Goal: Use online tool/utility: Utilize a website feature to perform a specific function

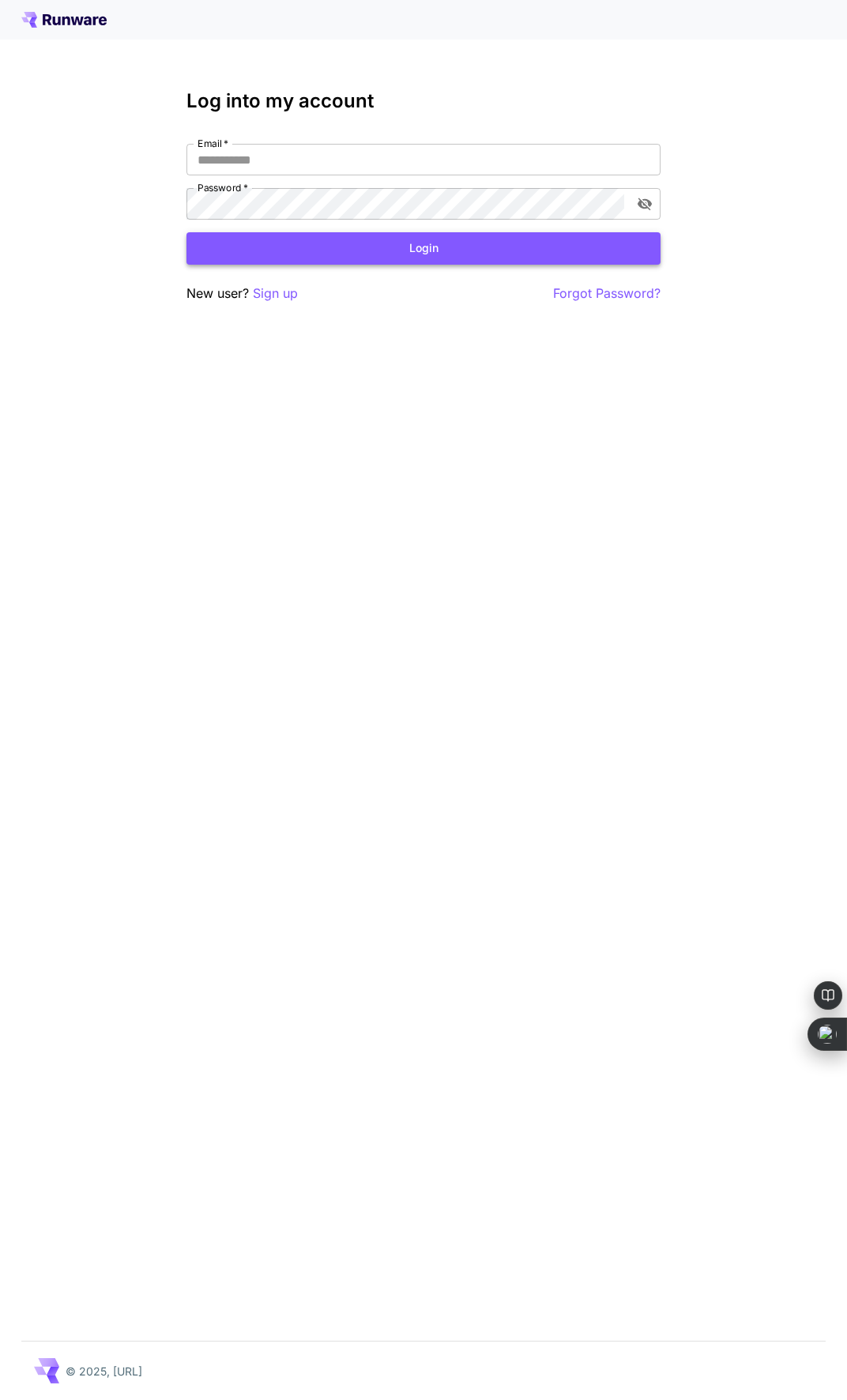
type input "**********"
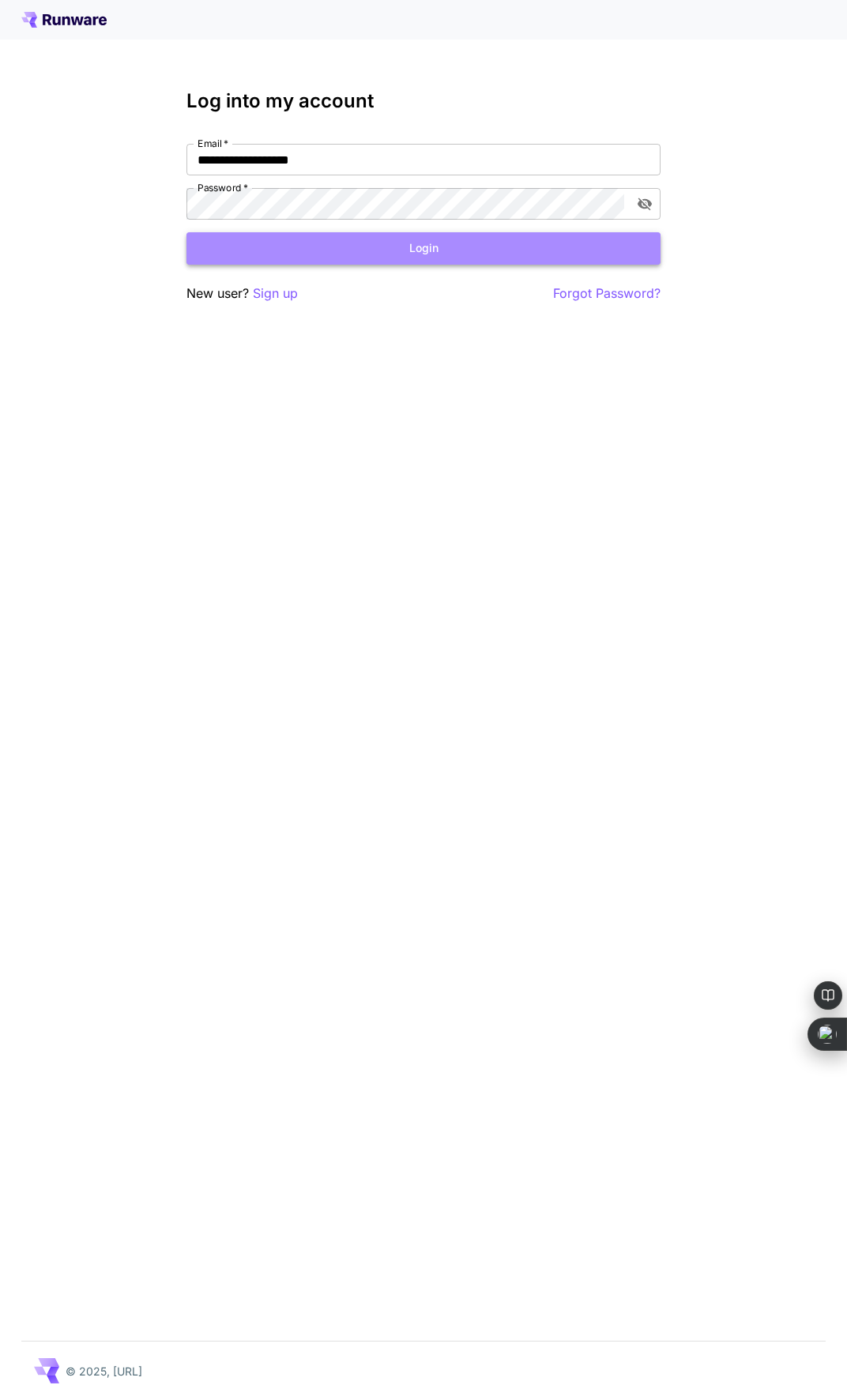
click at [382, 256] on button "Login" at bounding box center [424, 248] width 474 height 32
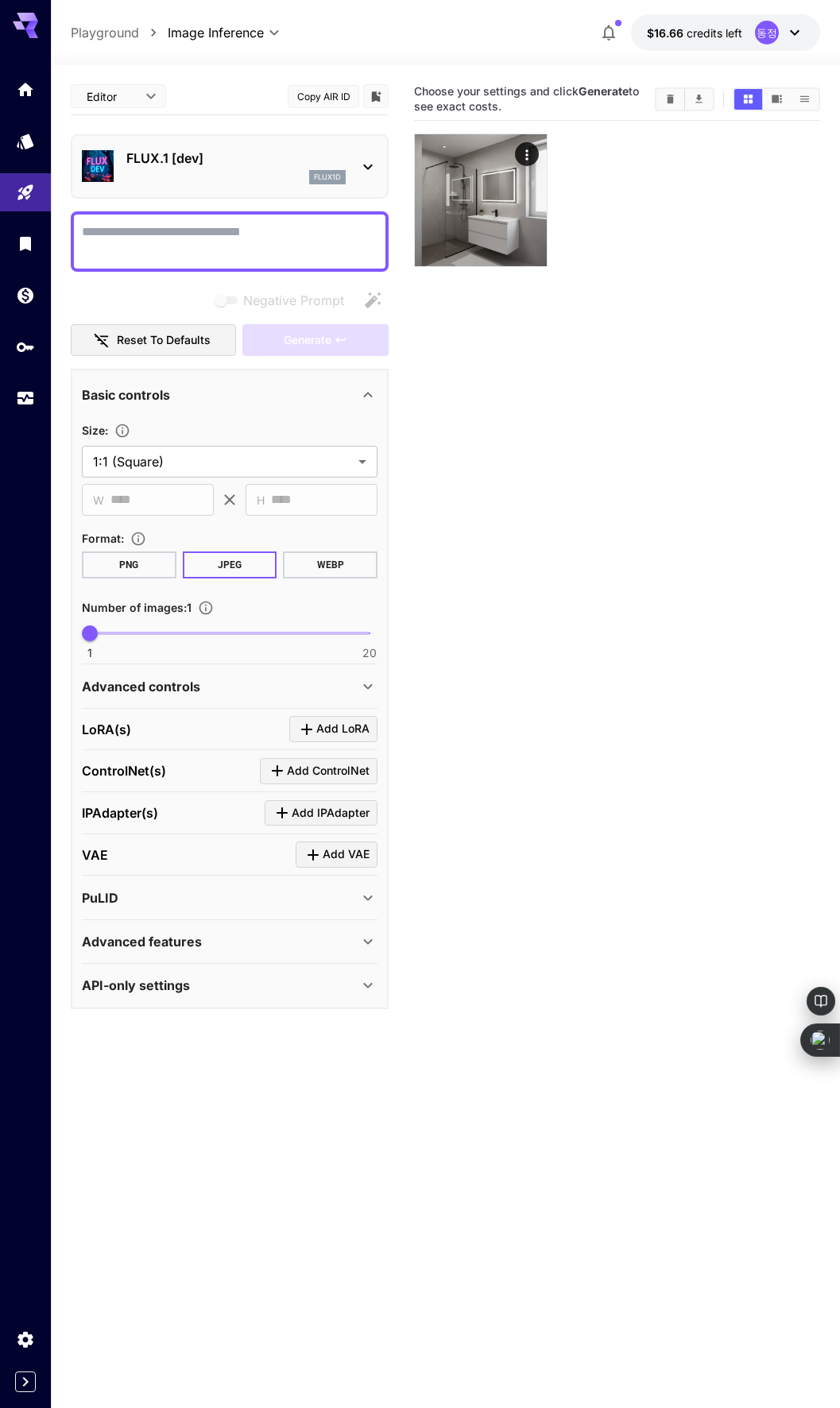
click at [372, 165] on icon at bounding box center [368, 167] width 9 height 5
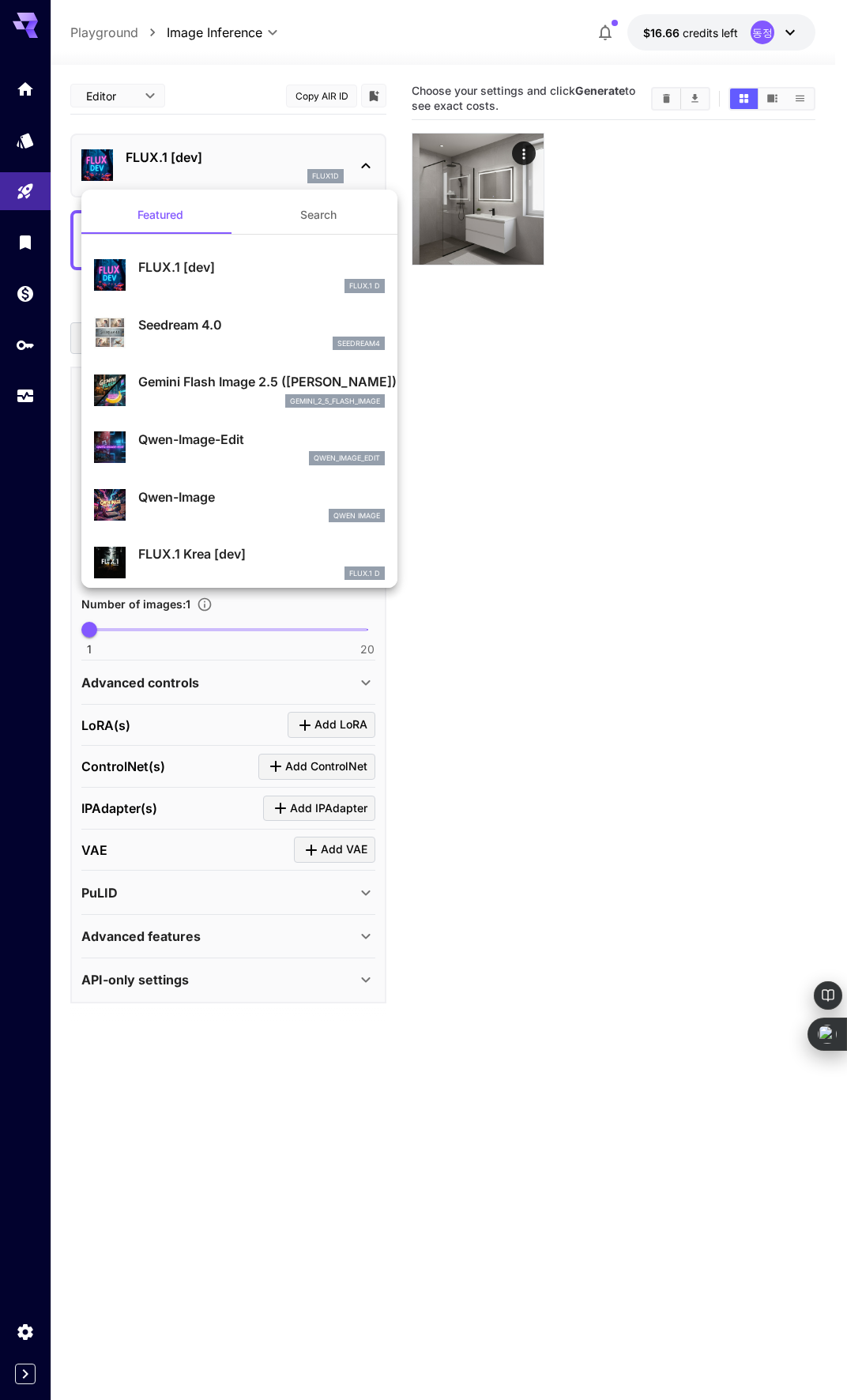
click at [251, 394] on div "gemini_2_5_flash_image" at bounding box center [261, 401] width 246 height 14
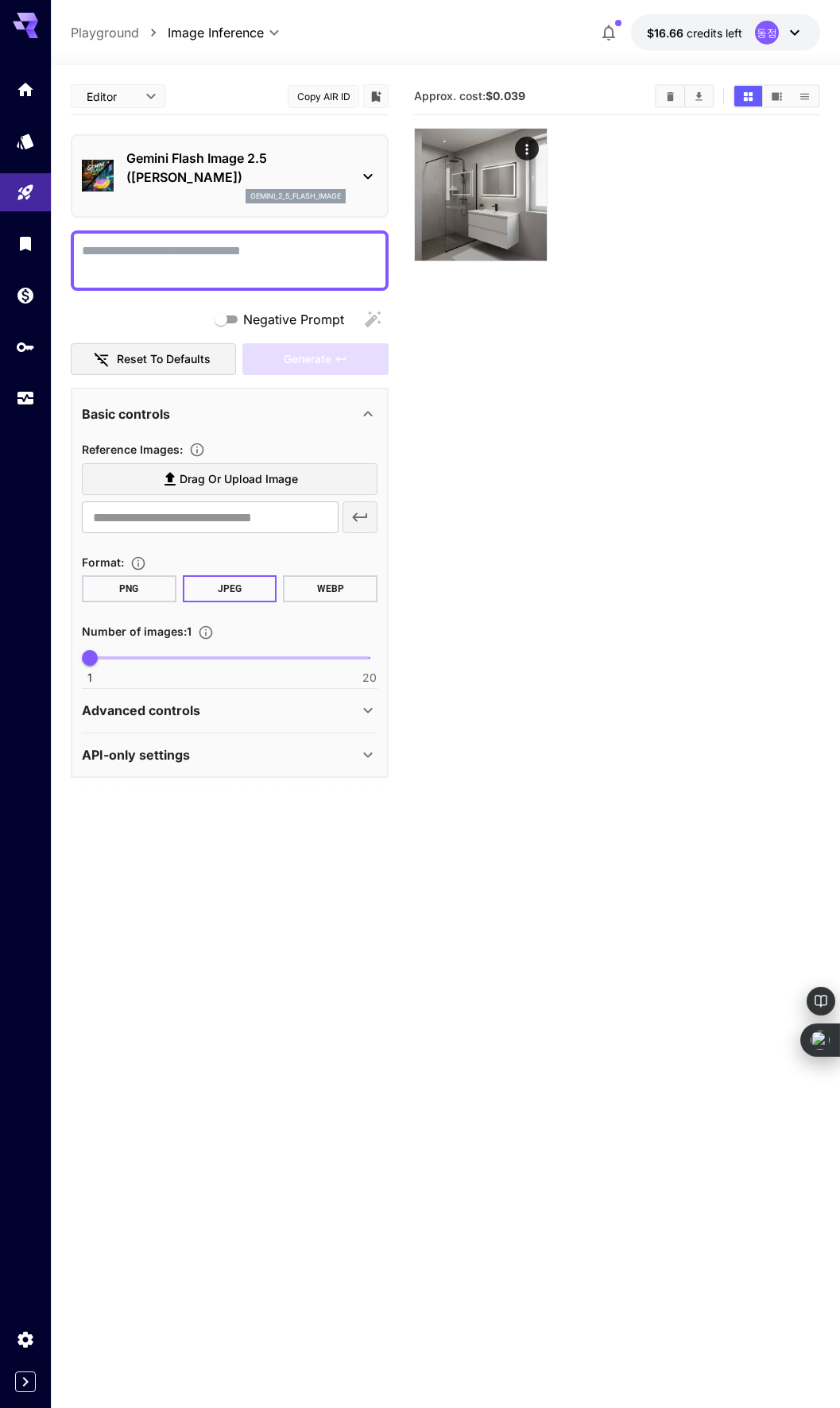
click at [266, 480] on span "Drag or upload image" at bounding box center [239, 479] width 118 height 20
click at [0, 0] on input "Drag or upload image" at bounding box center [0, 0] width 0 height 0
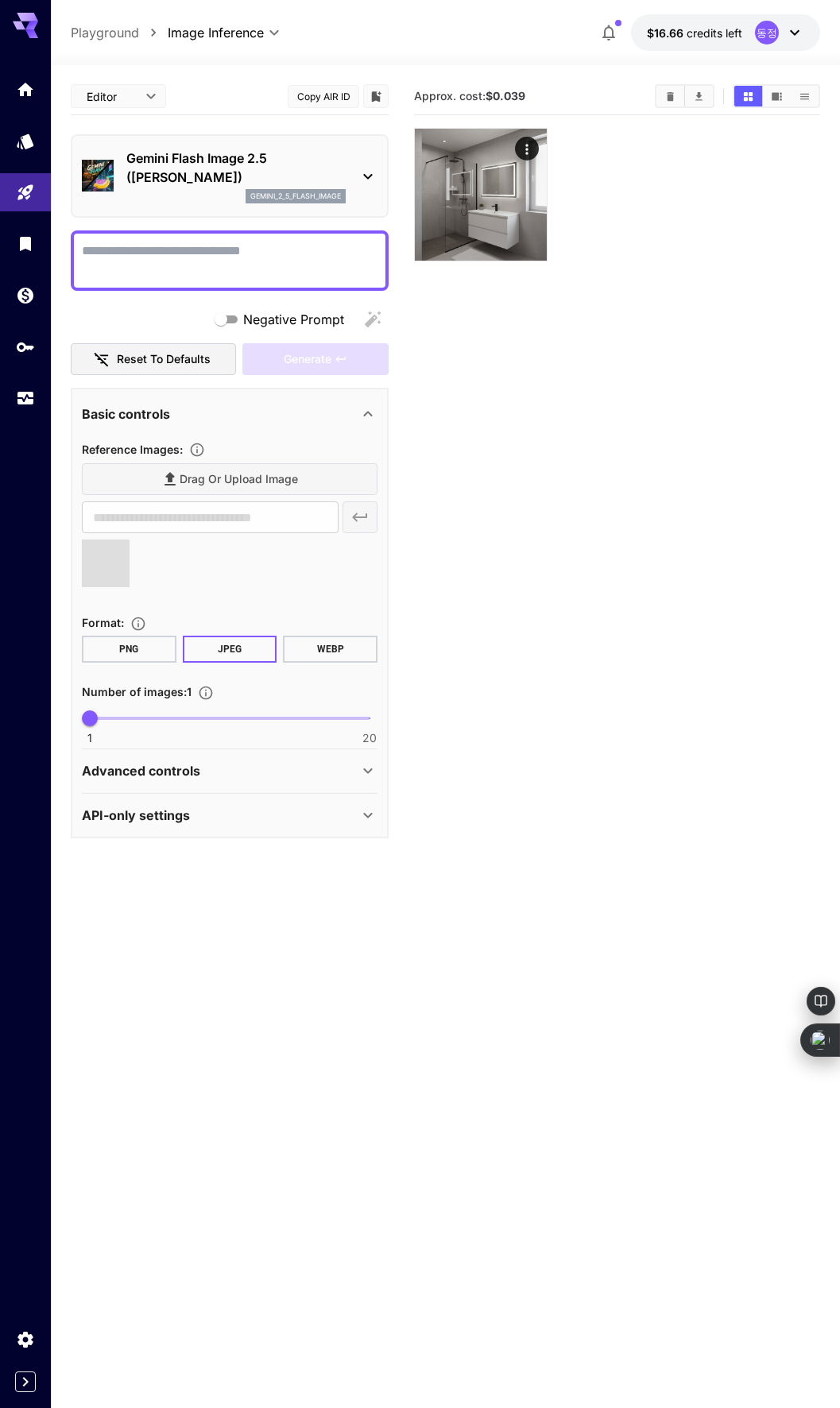
type input "**********"
click at [252, 275] on textarea "Negative Prompt" at bounding box center [229, 260] width 295 height 38
click at [673, 100] on icon "Clear All" at bounding box center [669, 96] width 12 height 12
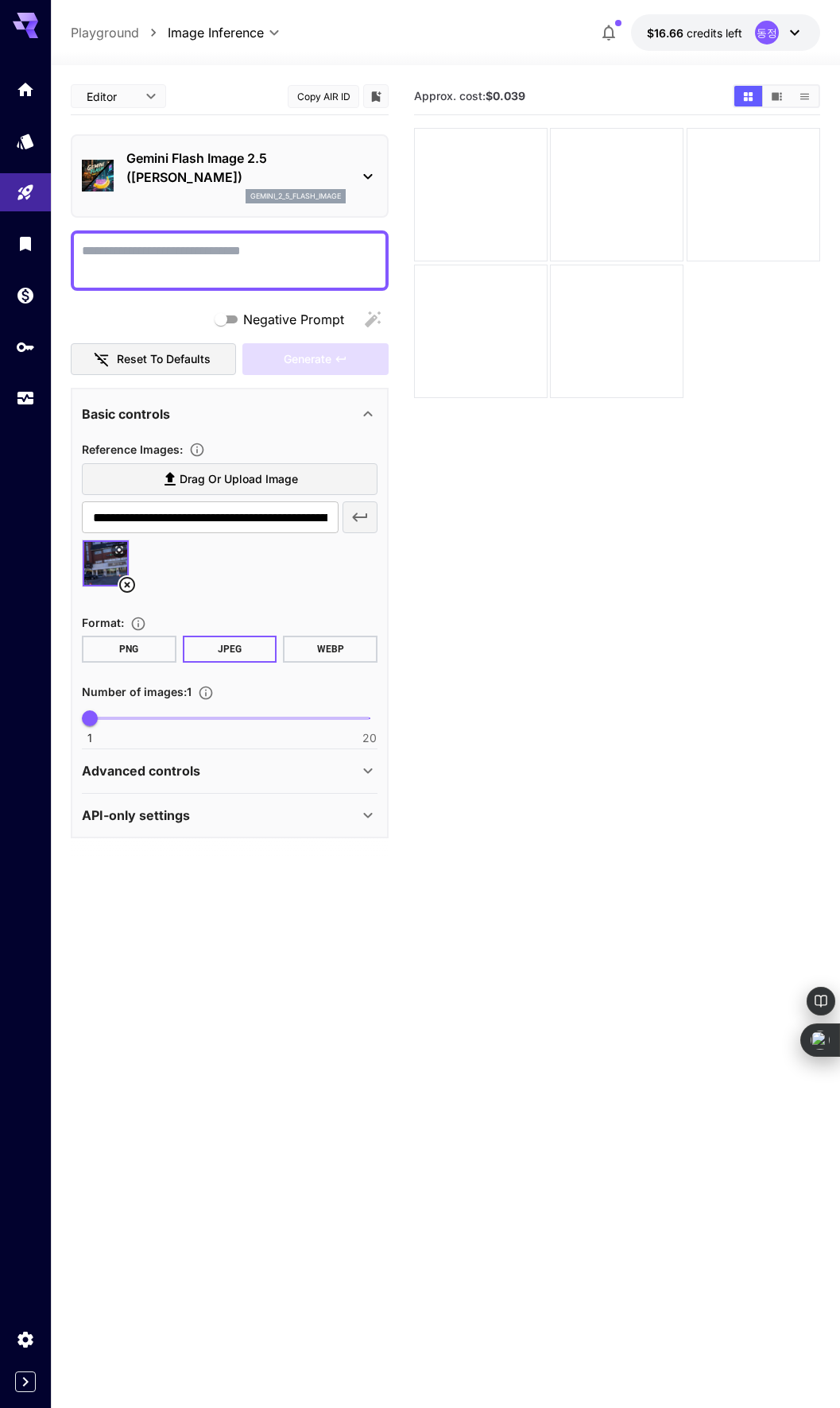
click at [274, 249] on textarea "Negative Prompt" at bounding box center [229, 260] width 295 height 38
type textarea "*"
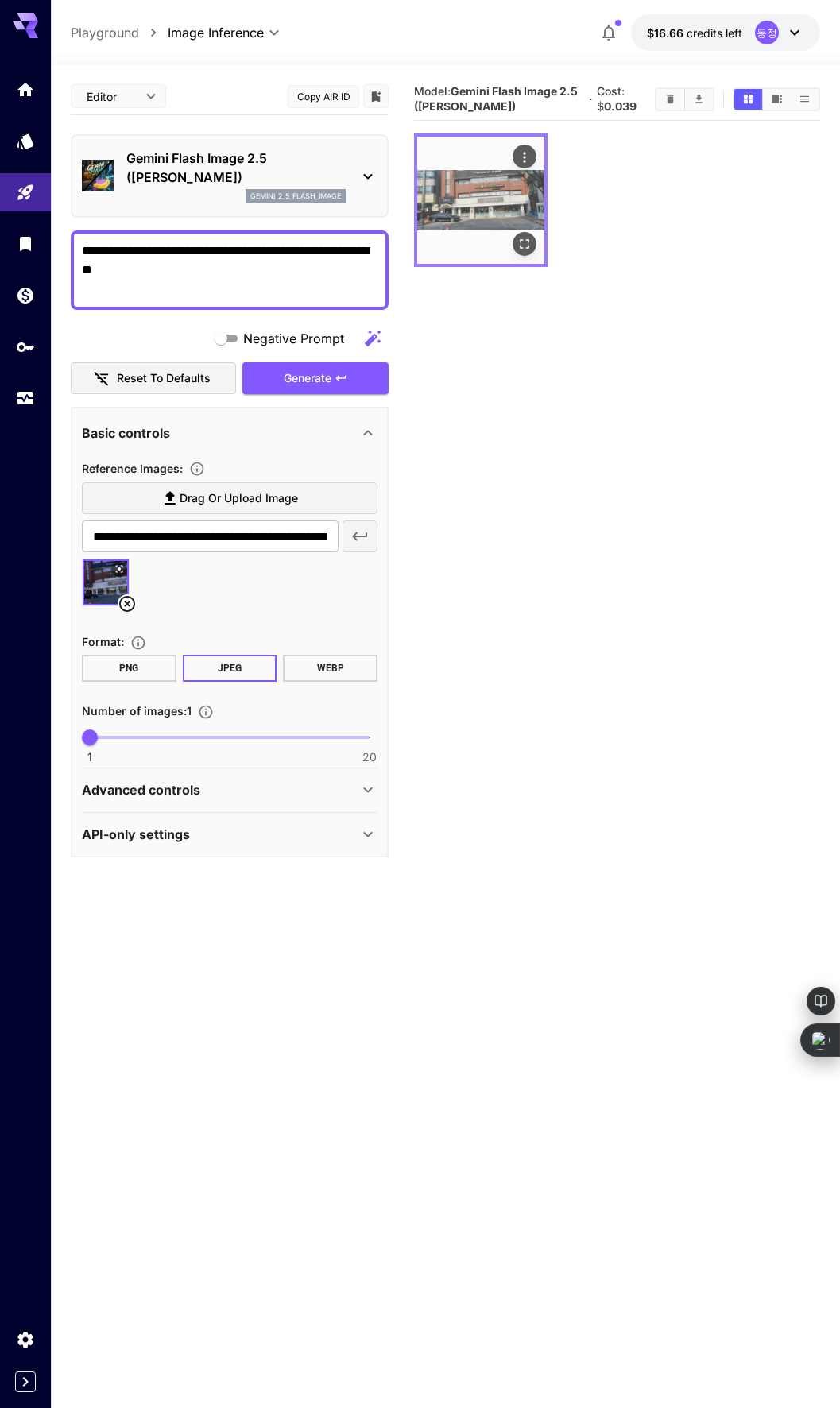
type textarea "**********"
click at [522, 237] on icon "Open in fullscreen" at bounding box center [524, 245] width 16 height 16
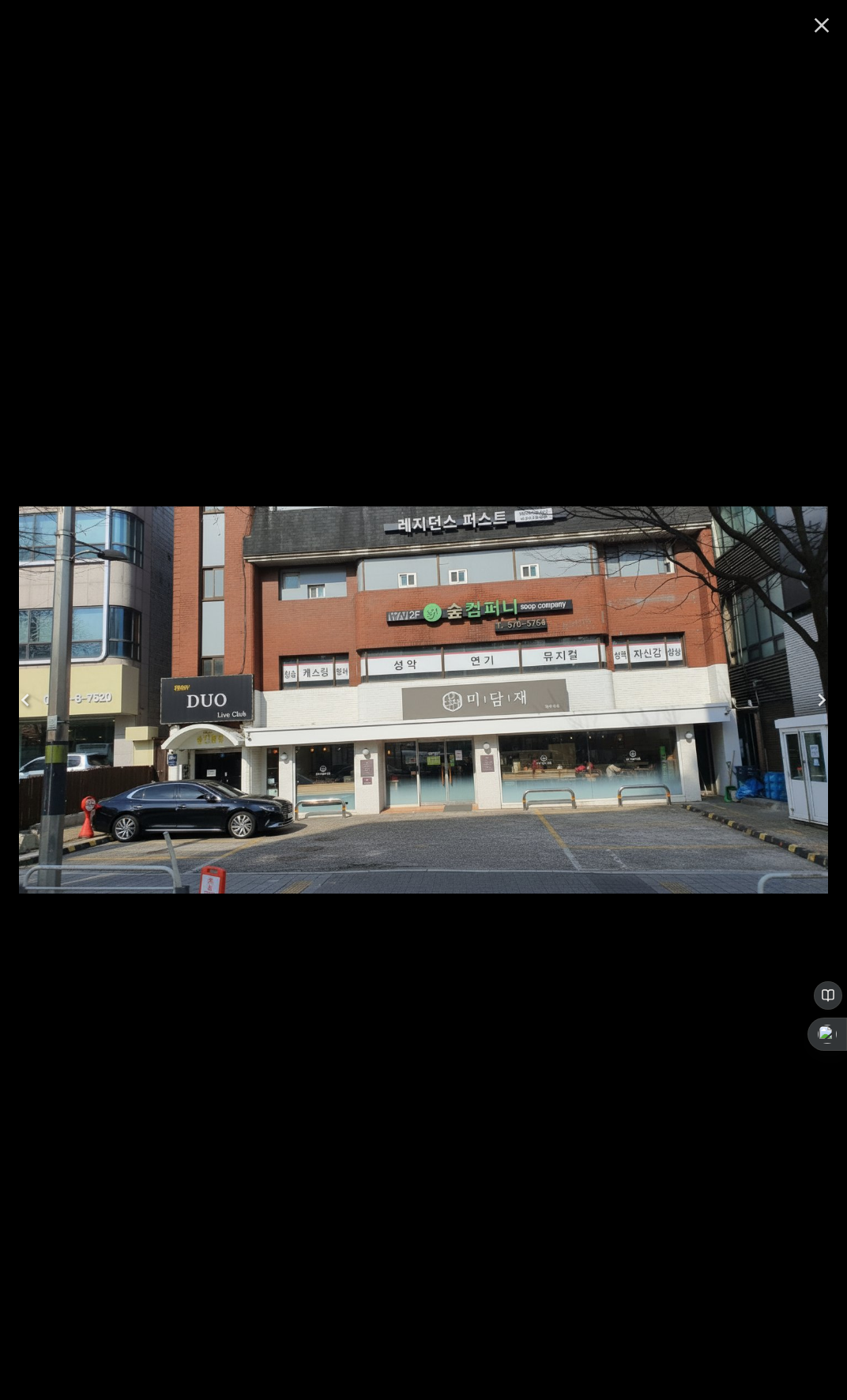
click at [816, 29] on icon "Close" at bounding box center [821, 25] width 25 height 25
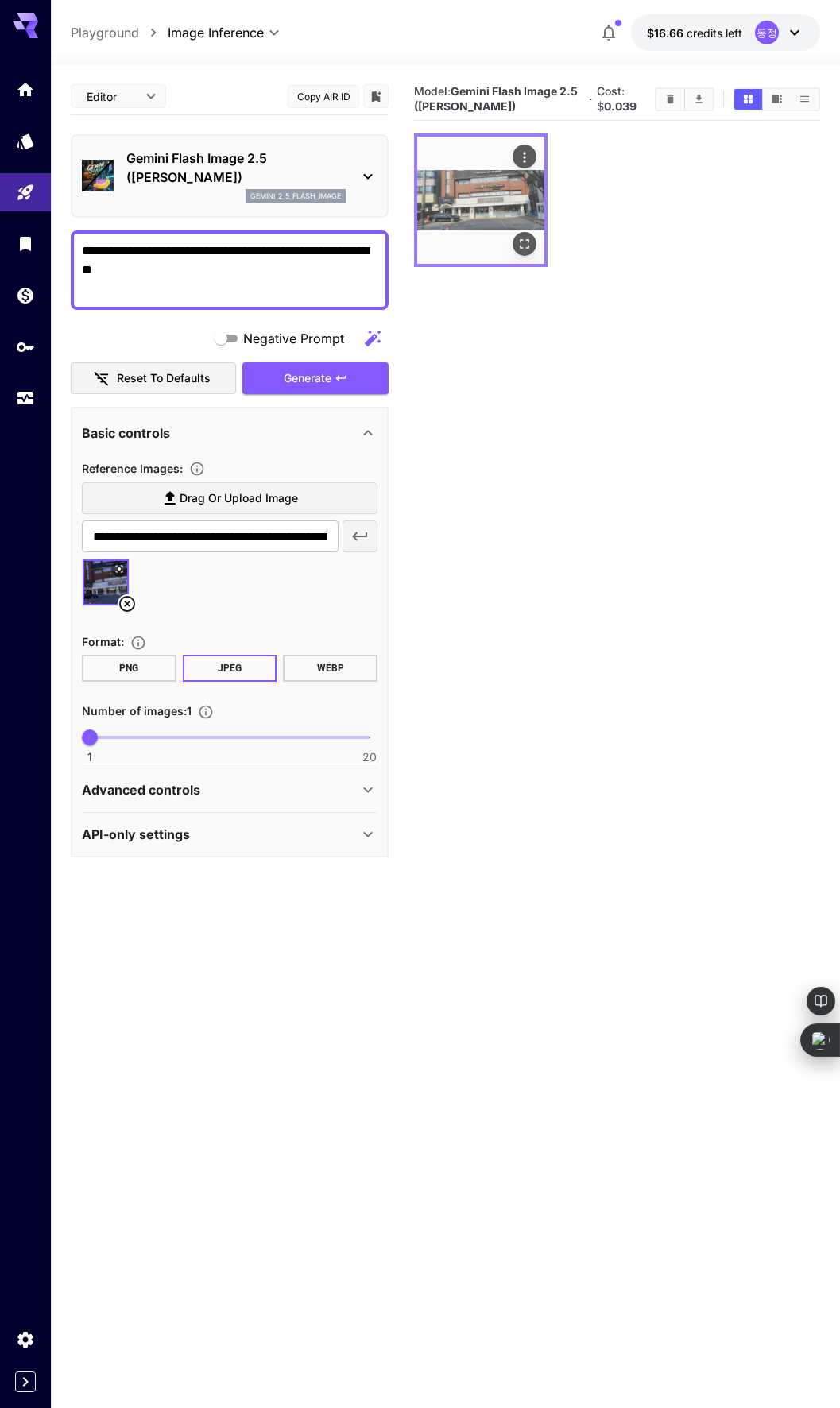
click at [520, 156] on icon "Actions" at bounding box center [524, 157] width 16 height 16
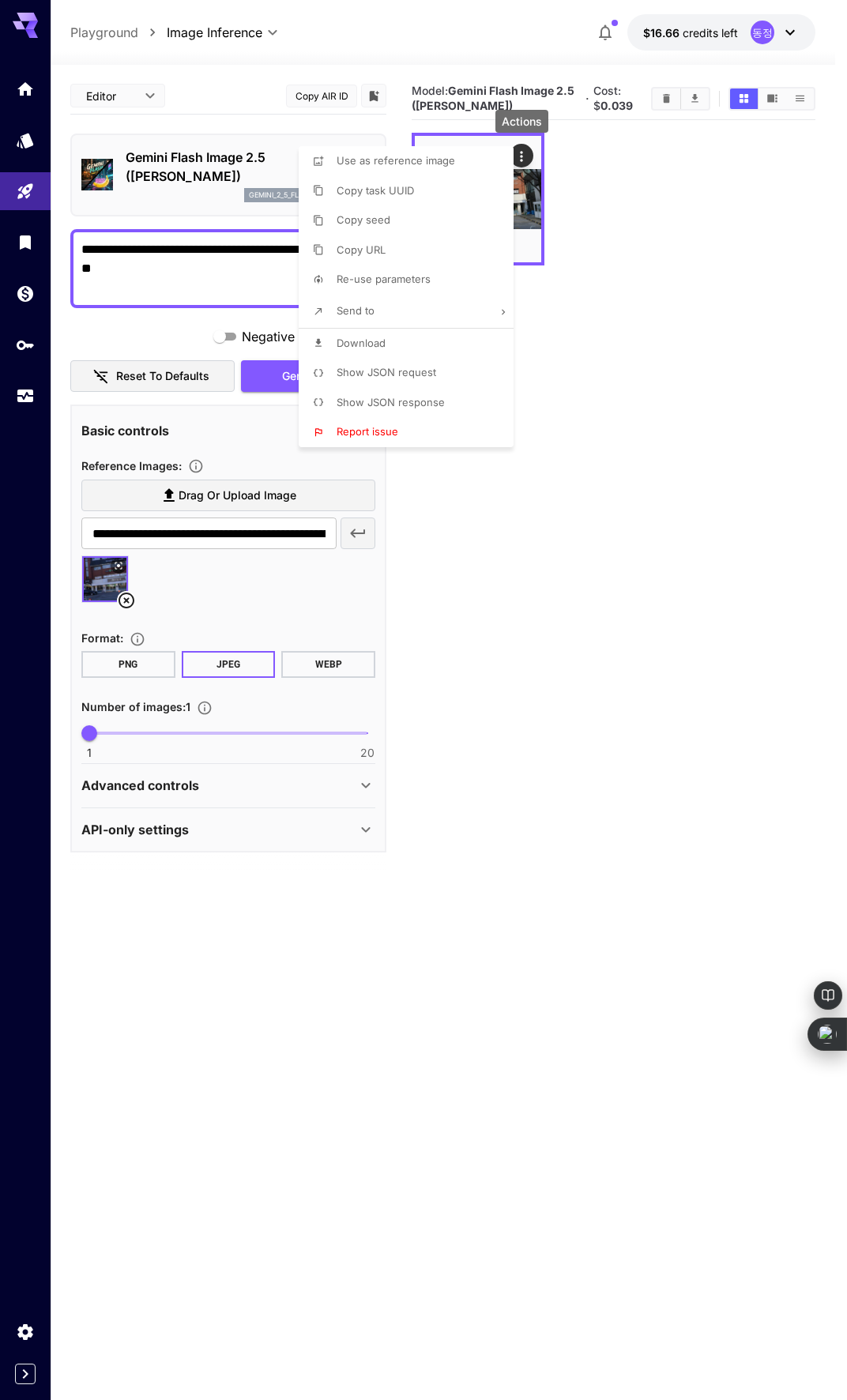
click at [427, 349] on li "Download" at bounding box center [411, 343] width 224 height 30
